Goal: Communication & Community: Answer question/provide support

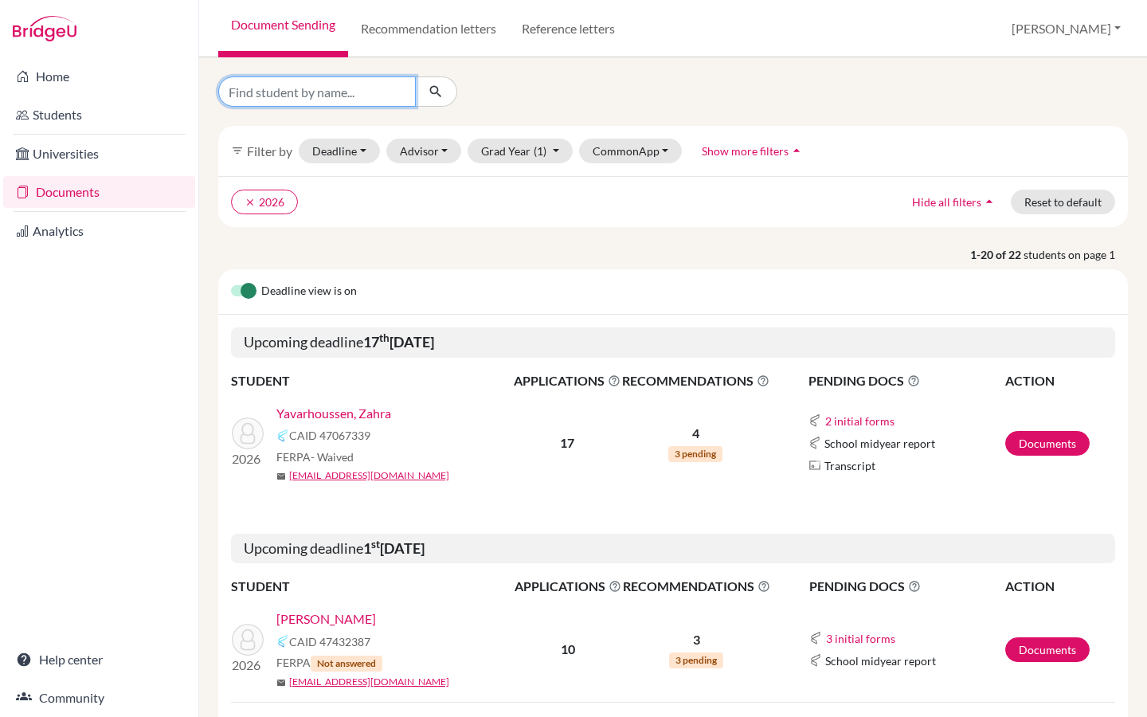
click at [339, 101] on input "Find student by name..." at bounding box center [317, 91] width 198 height 30
type input "tao"
click button "submit" at bounding box center [436, 91] width 42 height 30
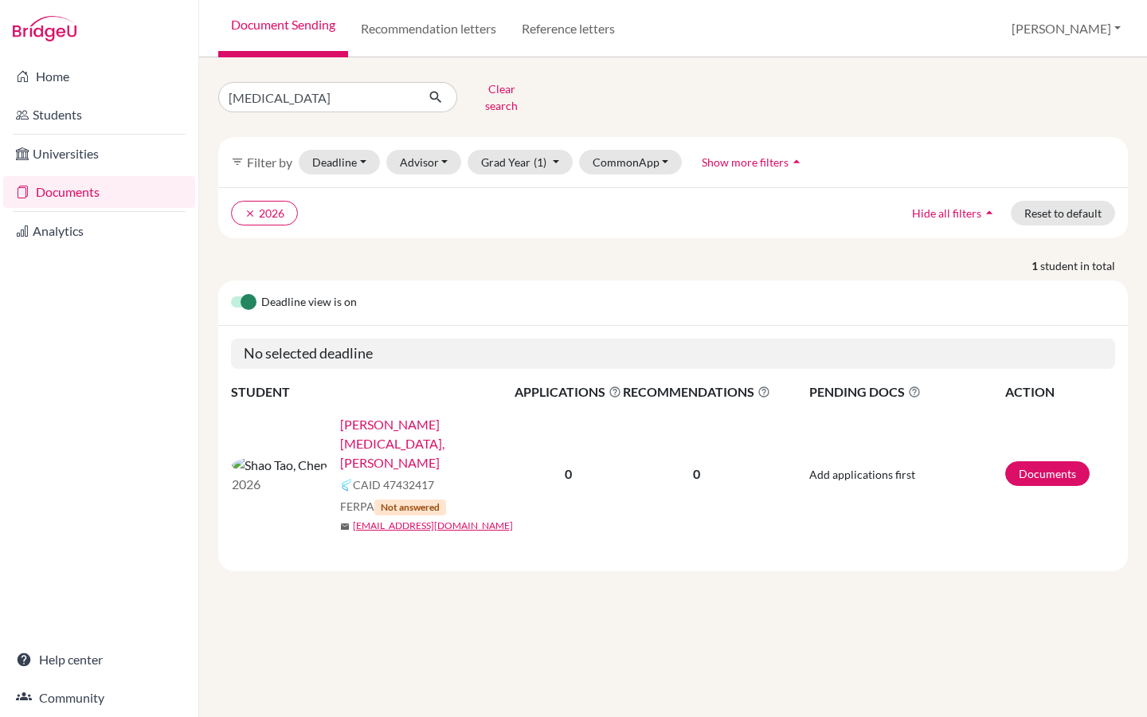
click at [340, 415] on link "Shao Tao, Chen" at bounding box center [432, 443] width 185 height 57
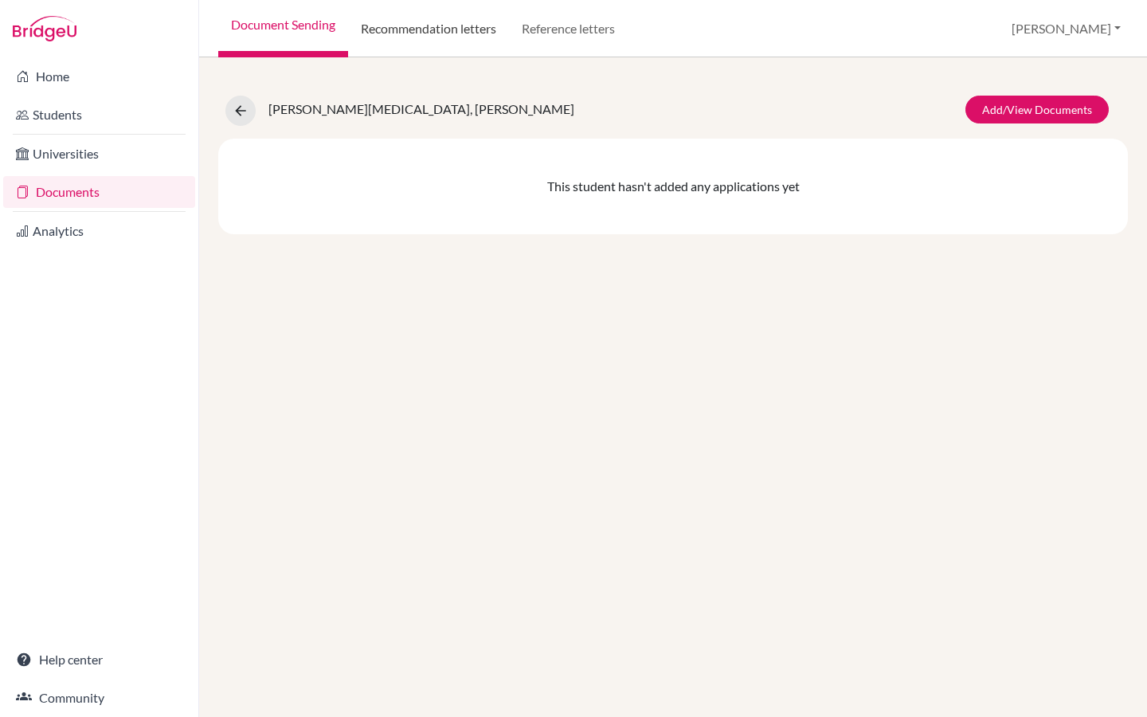
click at [425, 29] on link "Recommendation letters" at bounding box center [428, 28] width 161 height 57
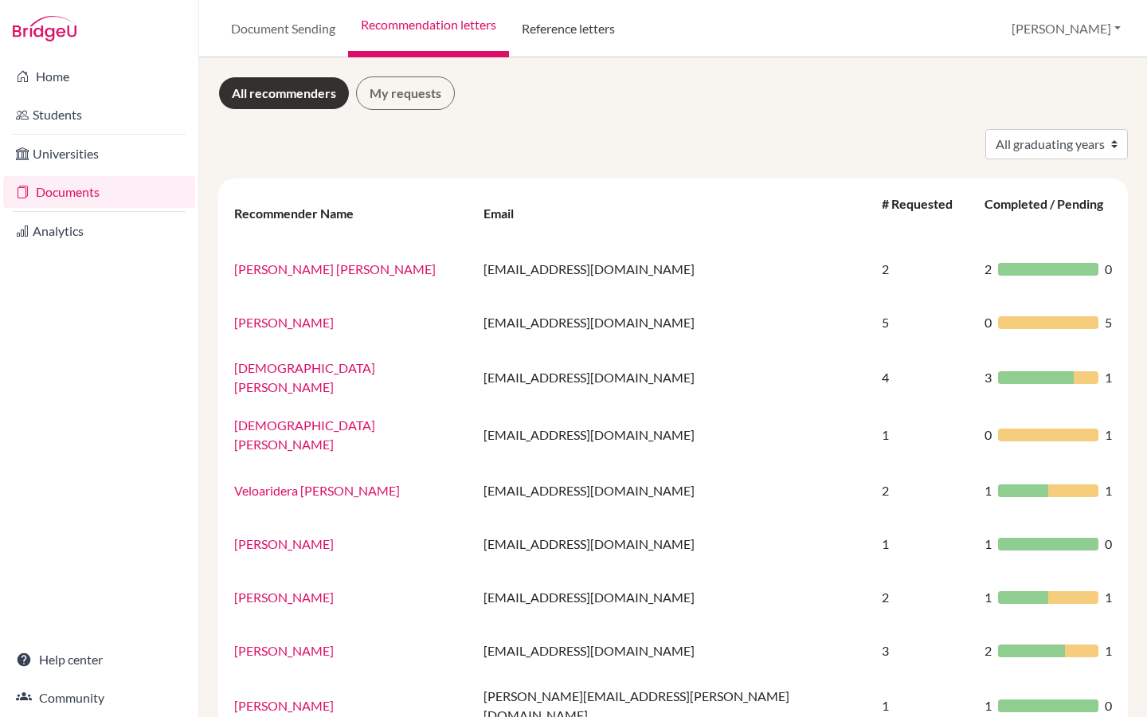
click at [587, 36] on link "Reference letters" at bounding box center [568, 28] width 119 height 57
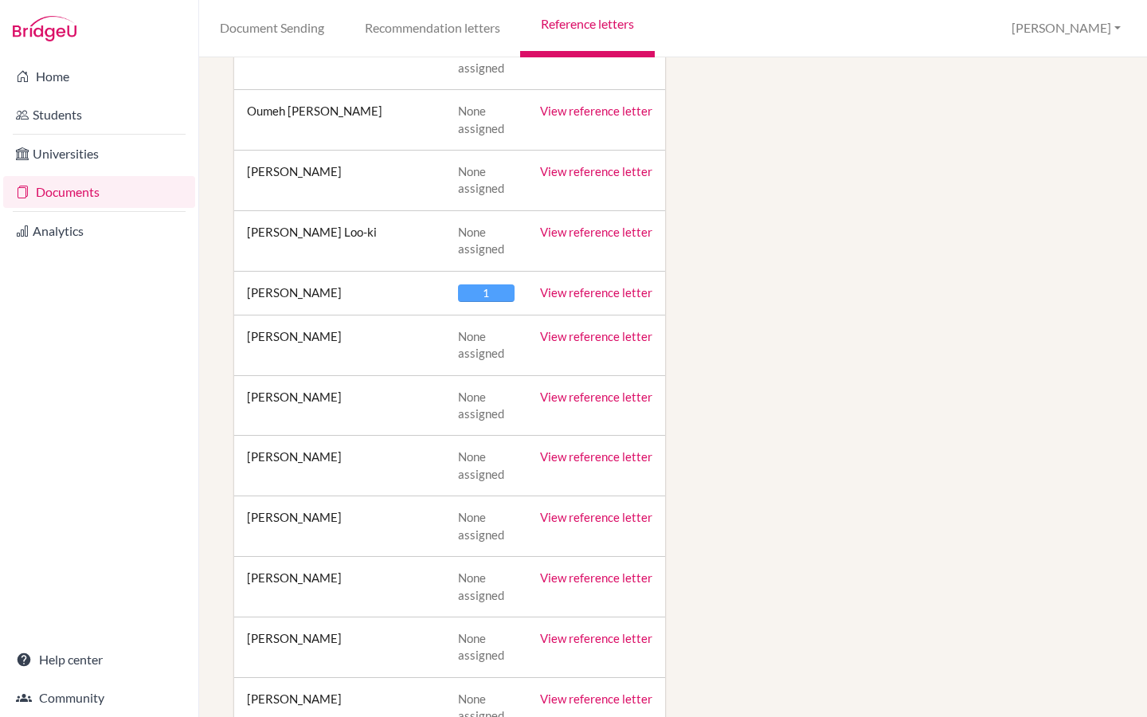
scroll to position [1737, 0]
click at [586, 284] on link "View reference letter" at bounding box center [596, 291] width 112 height 14
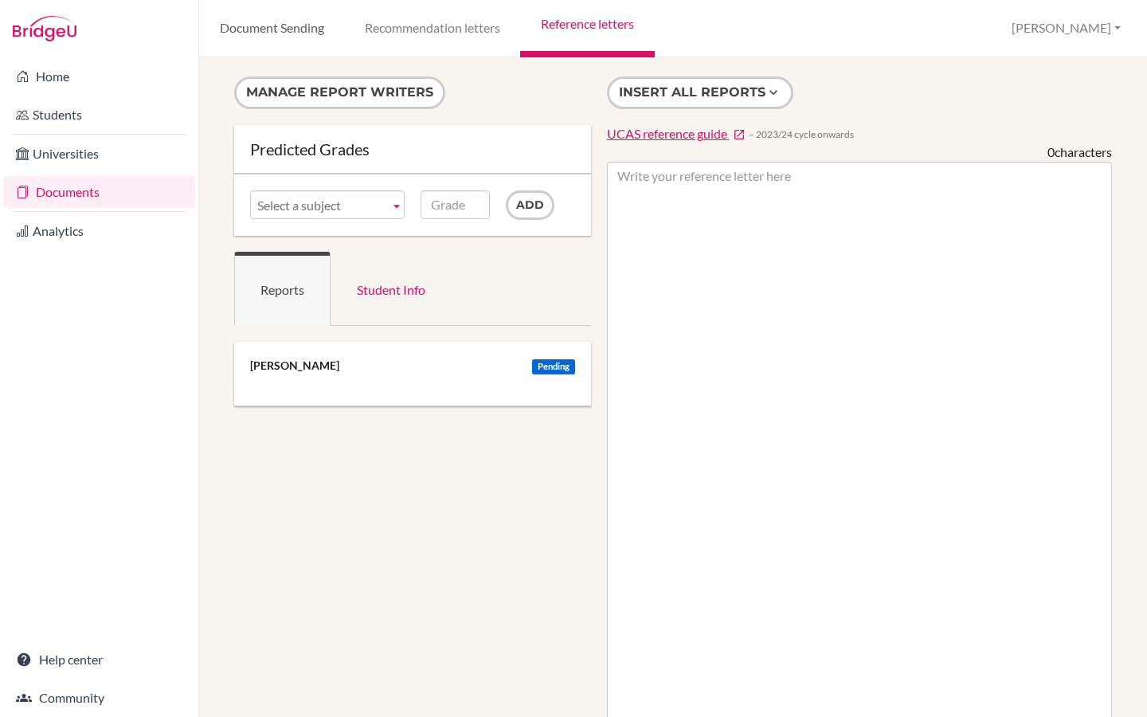
click at [295, 30] on link "Document Sending" at bounding box center [271, 28] width 145 height 57
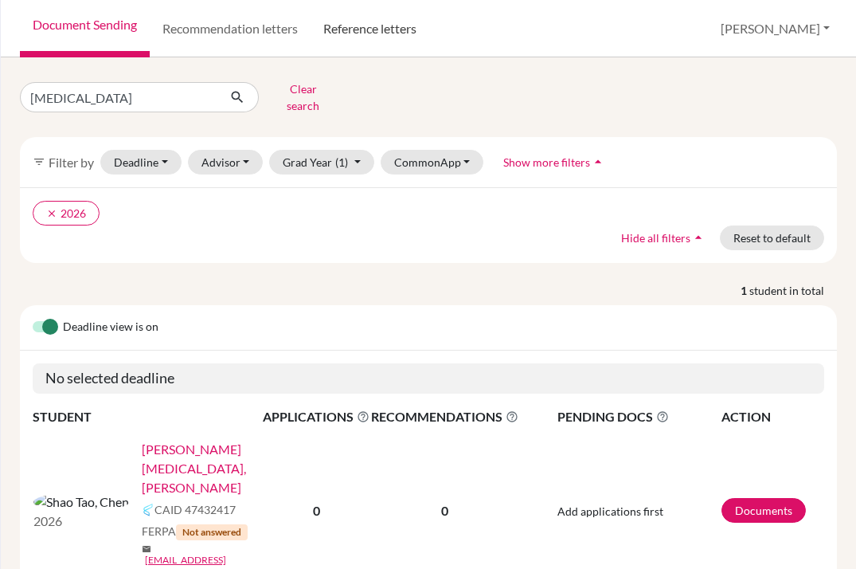
click at [372, 33] on link "Reference letters" at bounding box center [370, 28] width 119 height 57
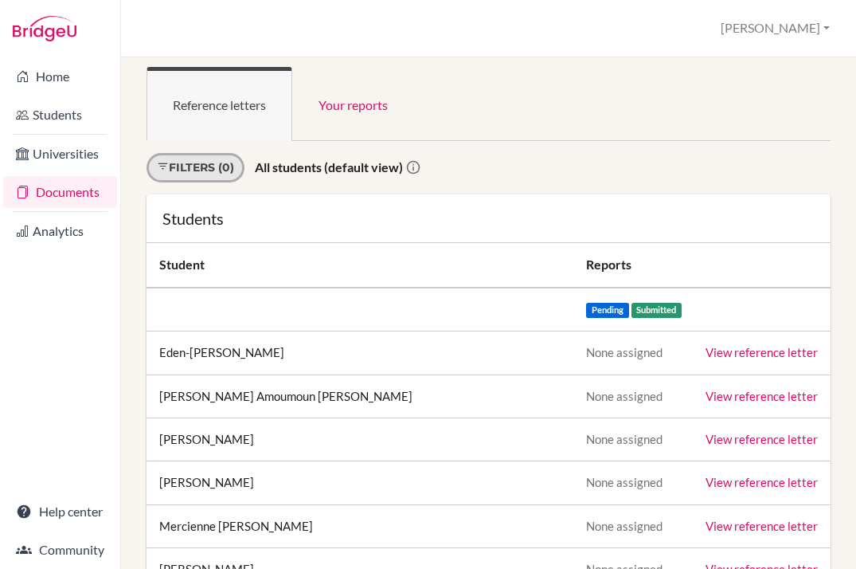
click at [206, 167] on link "Filters (0)" at bounding box center [196, 167] width 98 height 29
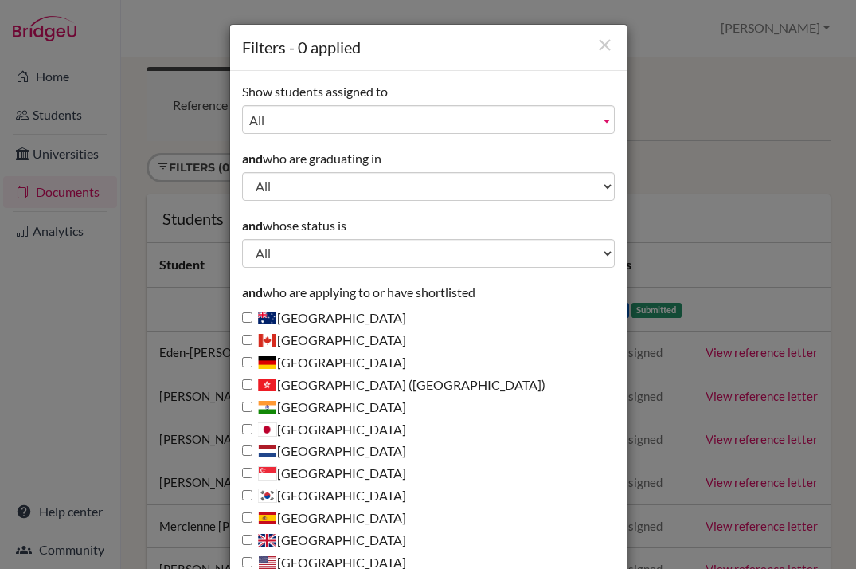
click at [273, 127] on span "All" at bounding box center [421, 120] width 344 height 29
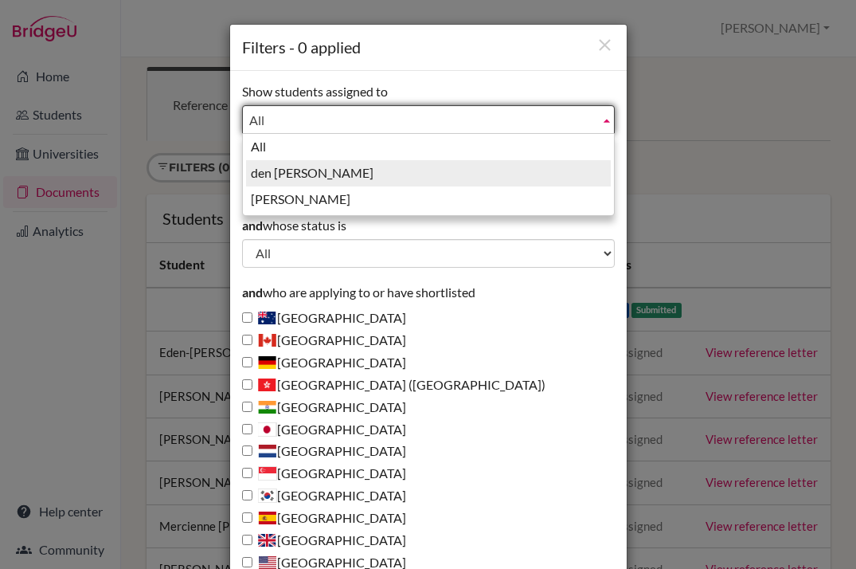
click at [300, 178] on li "den Otter, Vera" at bounding box center [428, 173] width 365 height 26
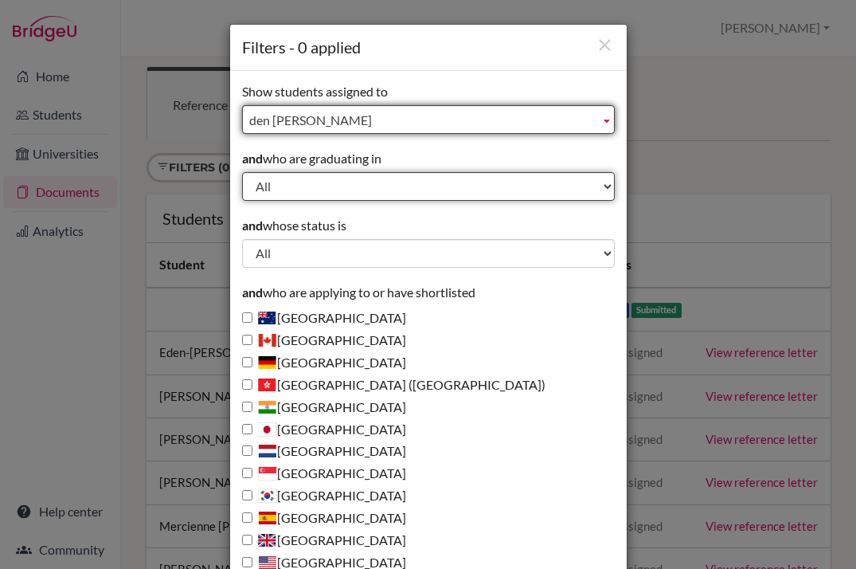
click at [296, 186] on select "All 2027 2026 2025 2024 2023 2022 2021" at bounding box center [428, 186] width 373 height 29
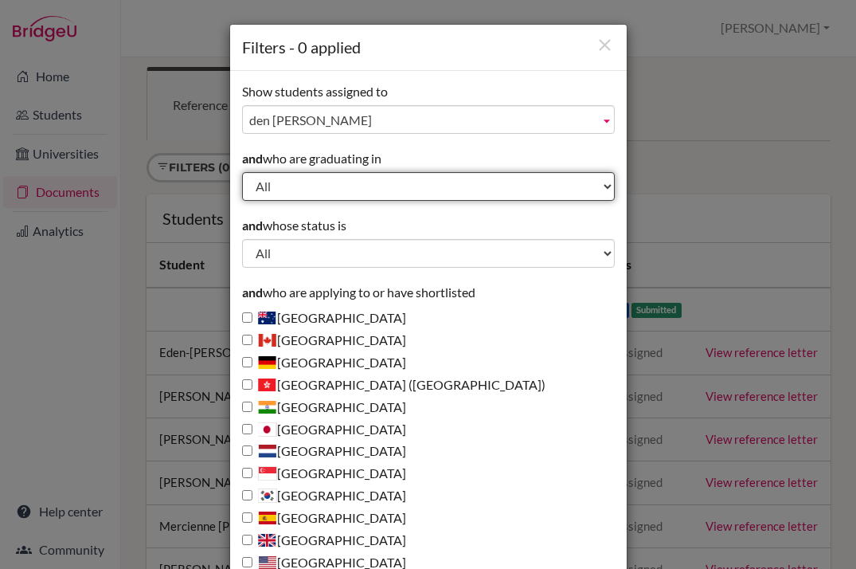
select select "2026"
click at [242, 172] on select "All 2027 2026 2025 2024 2023 2022 2021" at bounding box center [428, 186] width 373 height 29
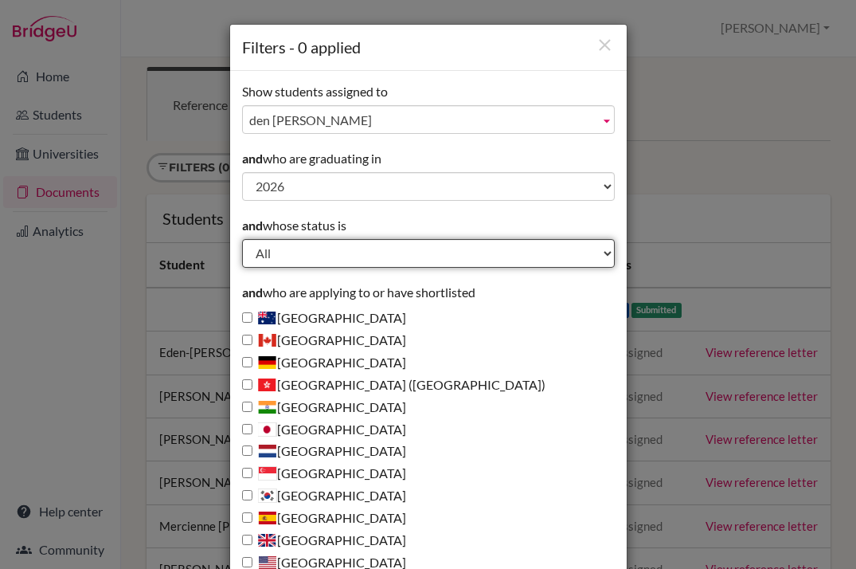
click at [289, 250] on select "All Behind schedule Inactive last week Inactive last month Inactive last 3 mont…" at bounding box center [428, 253] width 373 height 29
click at [242, 239] on select "All Behind schedule Inactive last week Inactive last month Inactive last 3 mont…" at bounding box center [428, 253] width 373 height 29
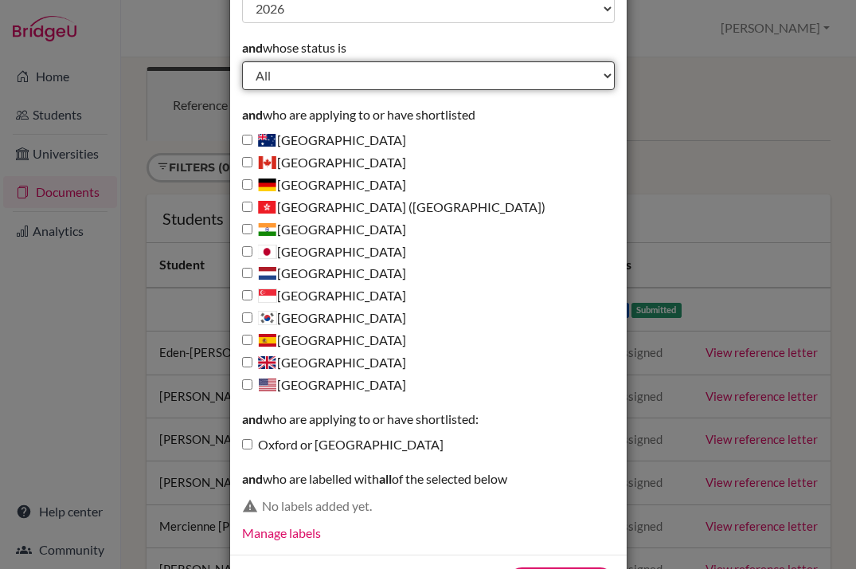
scroll to position [178, 0]
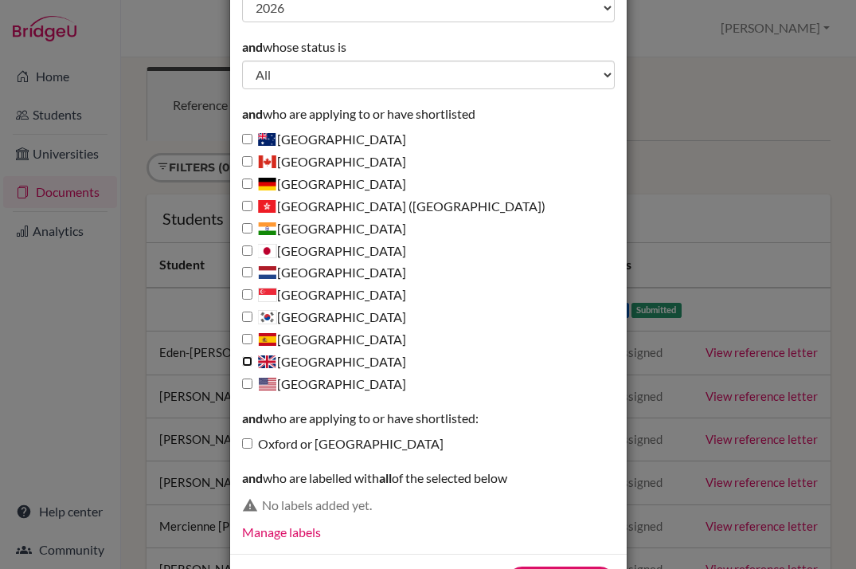
click at [242, 362] on input "United Kingdom" at bounding box center [247, 361] width 10 height 10
checkbox input "true"
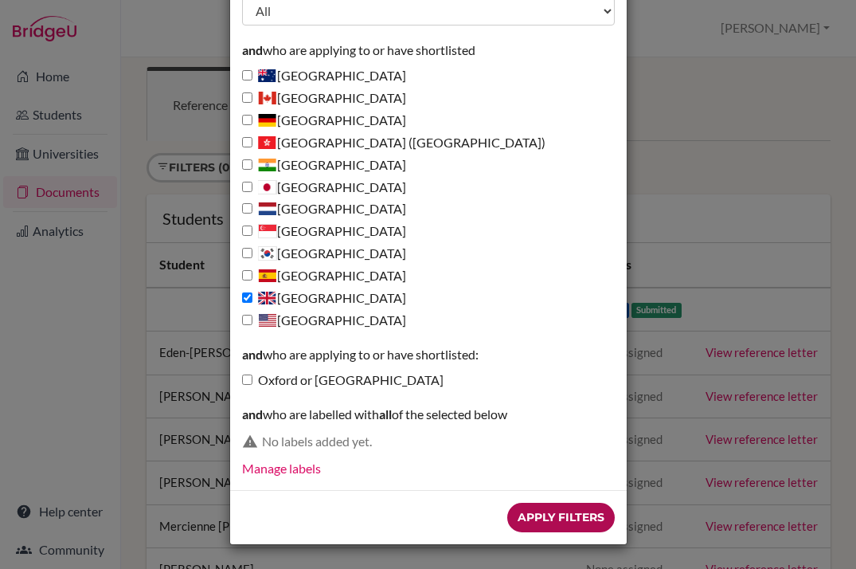
click at [559, 519] on input "Apply Filters" at bounding box center [561, 517] width 108 height 29
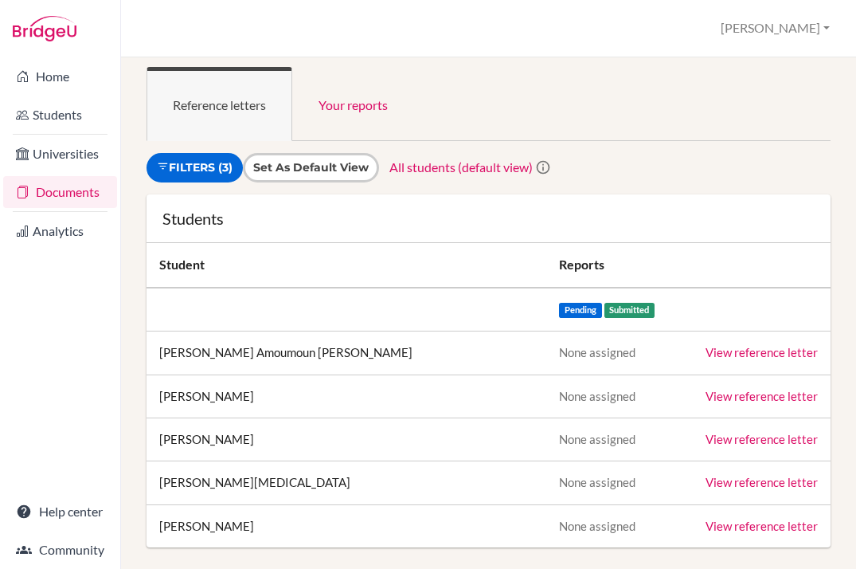
click at [744, 529] on link "View reference letter" at bounding box center [762, 526] width 112 height 14
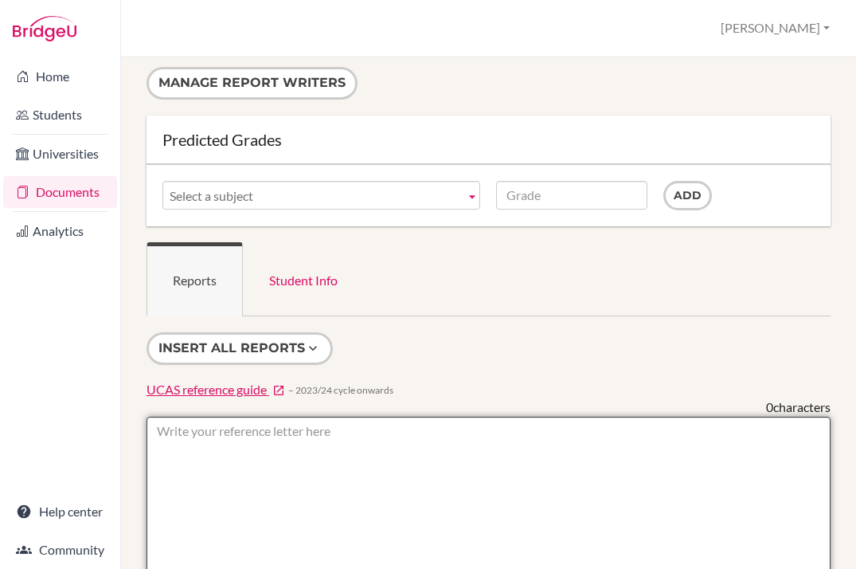
paste textarea "Lorem Ipsum dol sitam consectetur adipiscing, elitseddoe, tem incididuntut labo…"
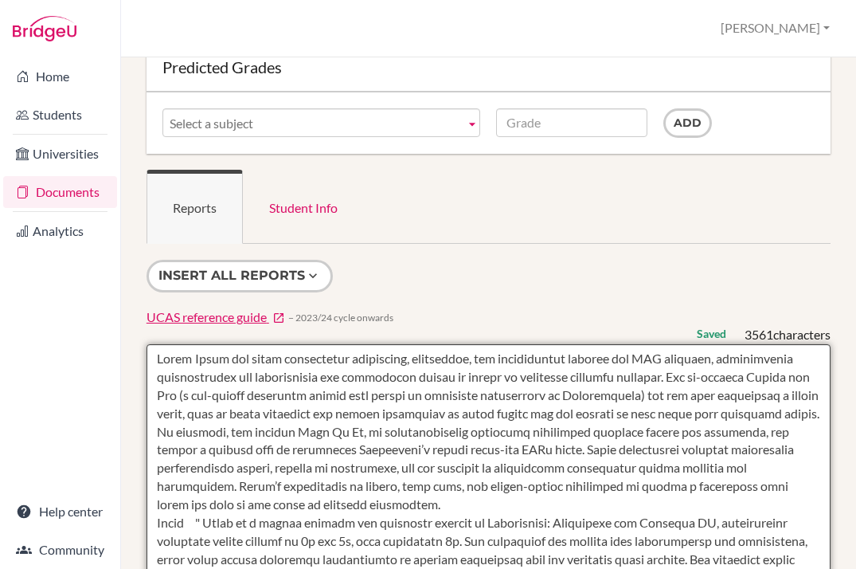
scroll to position [71, 0]
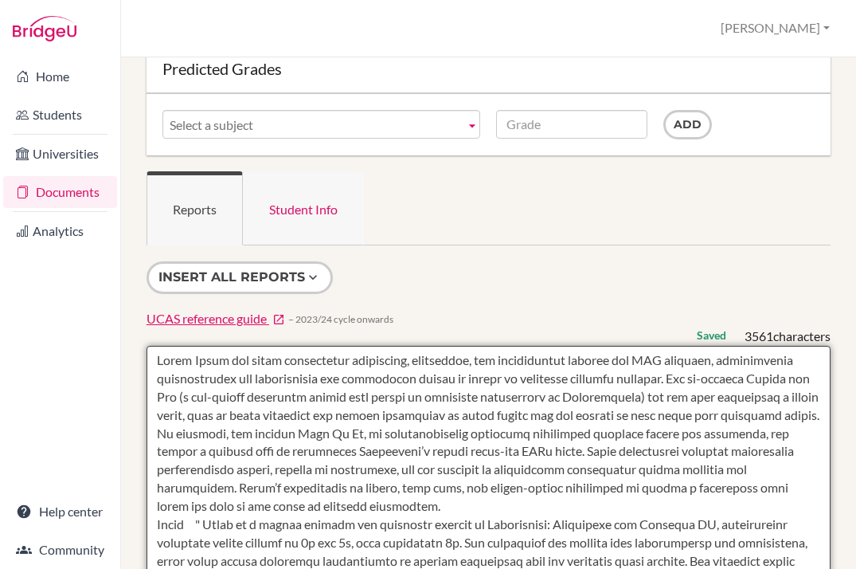
type textarea "Lorem Ipsum dol sitam consectetur adipiscing, elitseddoe, tem incididuntut labo…"
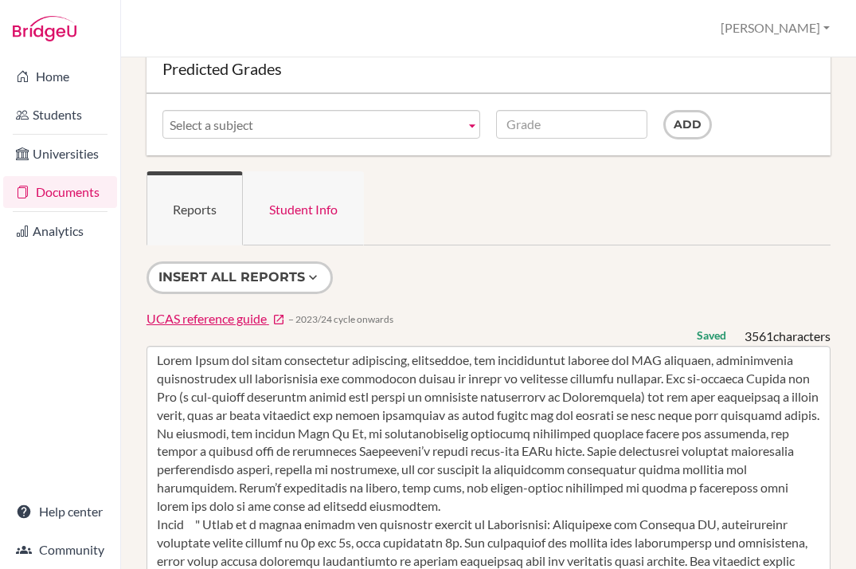
click at [318, 206] on link "Student Info" at bounding box center [303, 208] width 121 height 74
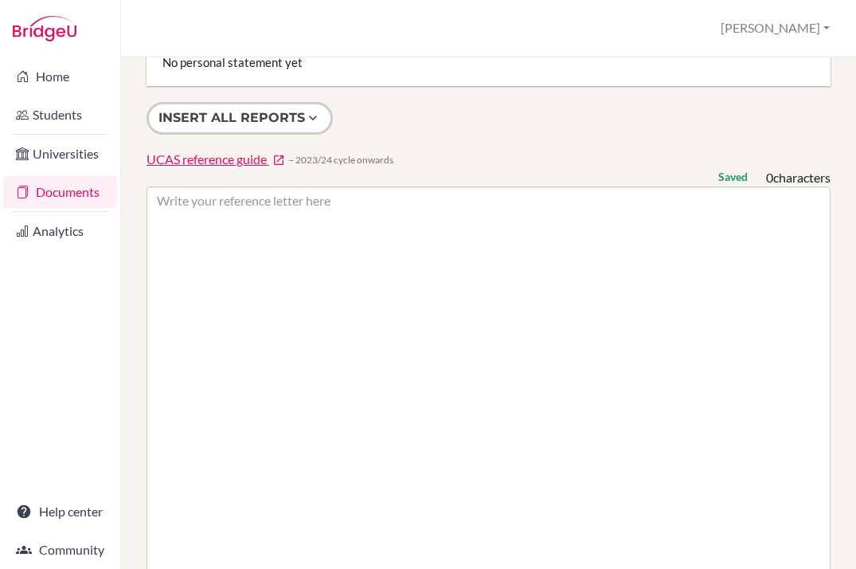
scroll to position [1831, 0]
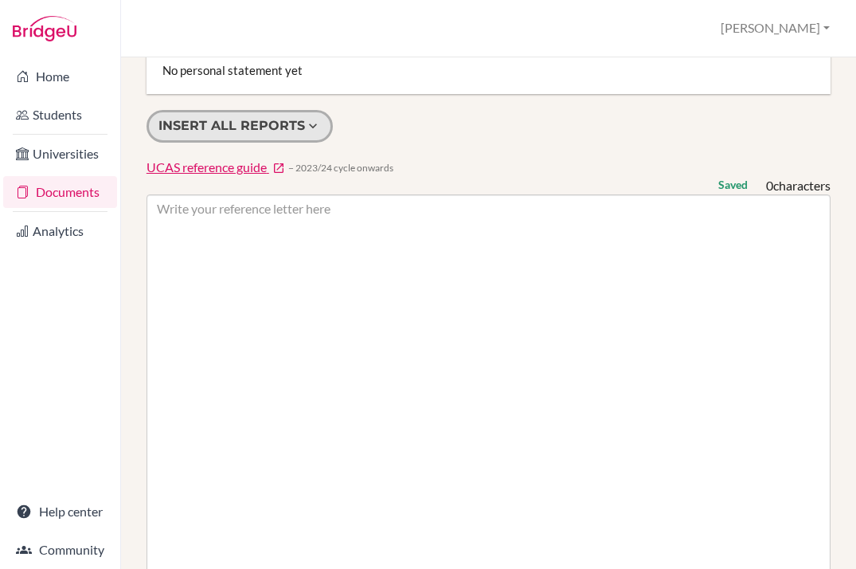
click at [313, 123] on icon at bounding box center [313, 126] width 16 height 16
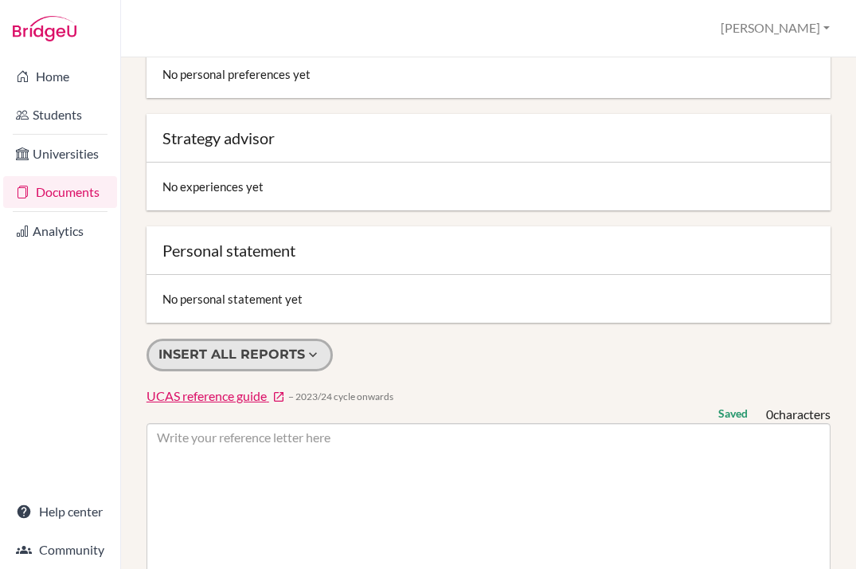
scroll to position [1713, 0]
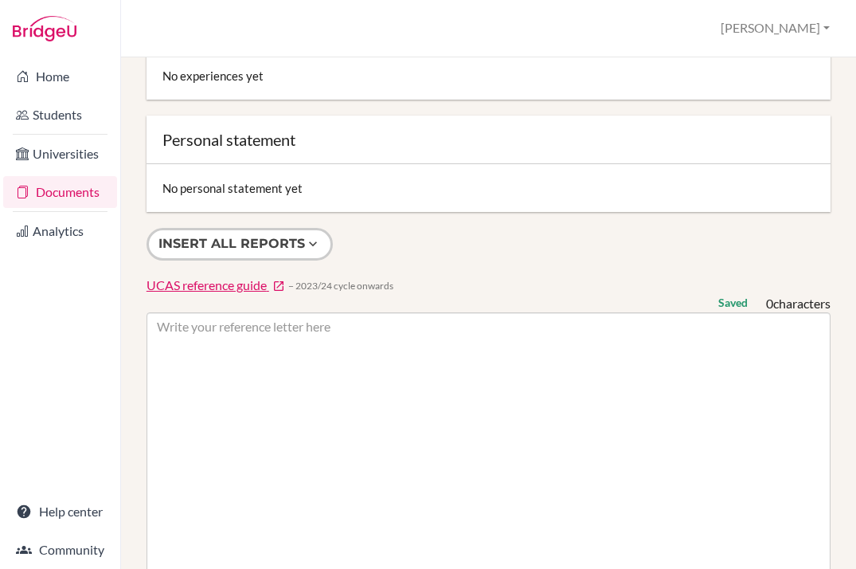
click at [241, 69] on div "No experiences yet" at bounding box center [489, 76] width 684 height 48
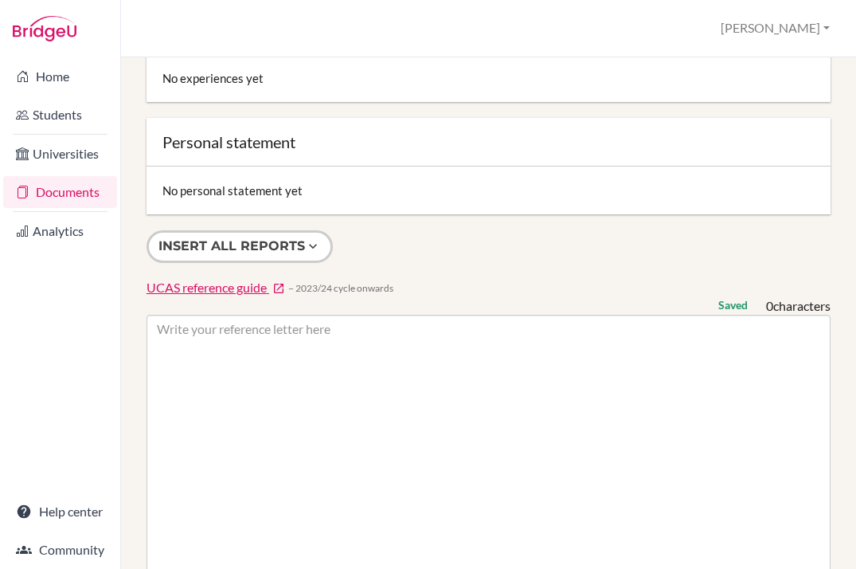
click at [254, 135] on div "Personal statement" at bounding box center [489, 142] width 652 height 16
drag, startPoint x: 255, startPoint y: 191, endPoint x: 262, endPoint y: 208, distance: 18.2
click at [255, 191] on div "No personal statement yet" at bounding box center [489, 191] width 684 height 48
click at [244, 236] on button "Insert all reports" at bounding box center [240, 246] width 186 height 33
click at [312, 238] on icon at bounding box center [313, 246] width 16 height 16
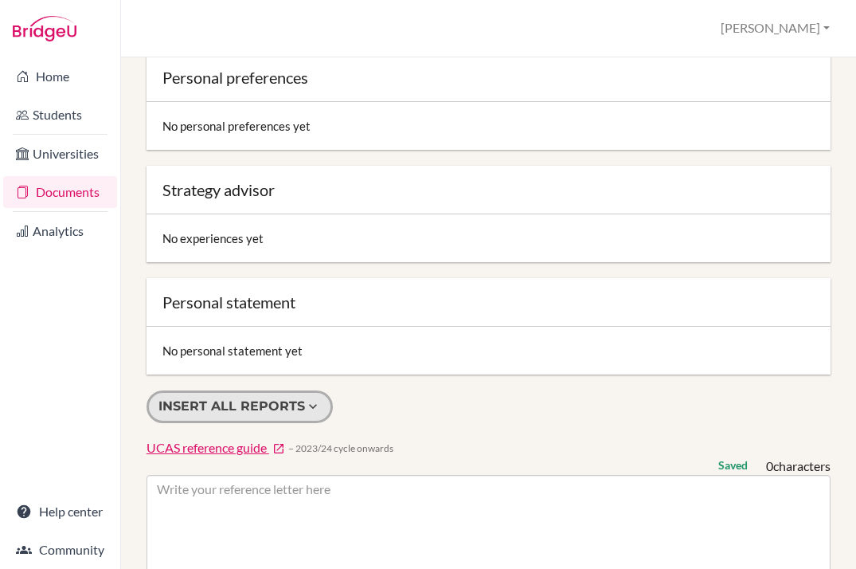
scroll to position [1542, 0]
